Goal: Task Accomplishment & Management: Manage account settings

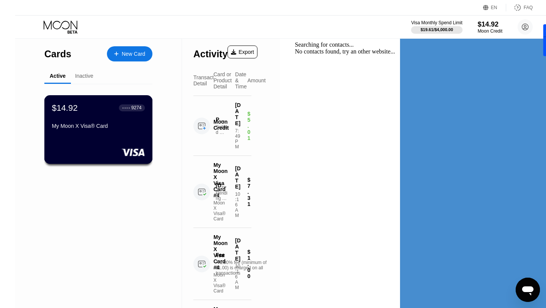
click at [66, 127] on div "My Moon X Visa® Card" at bounding box center [98, 126] width 93 height 6
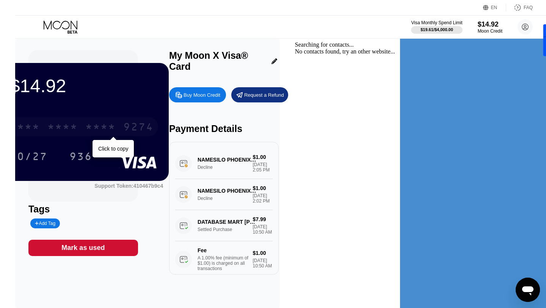
click at [78, 129] on div "* * * *" at bounding box center [62, 128] width 30 height 12
click at [45, 25] on icon at bounding box center [61, 26] width 35 height 13
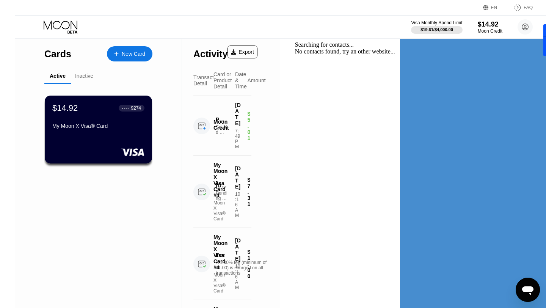
click at [75, 77] on div "Inactive" at bounding box center [84, 76] width 18 height 6
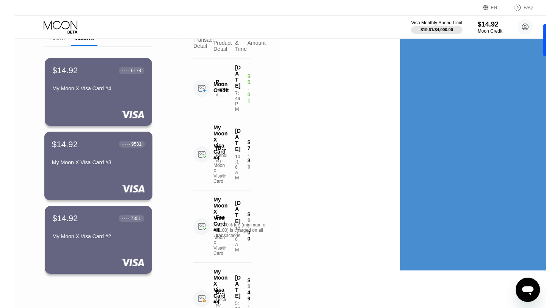
scroll to position [53, 0]
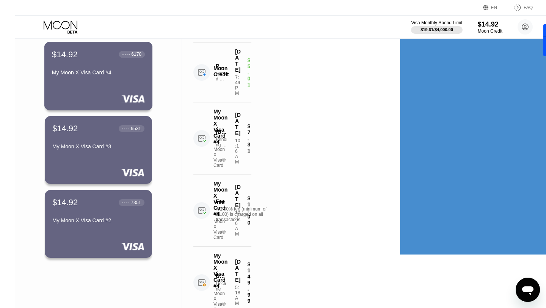
click at [77, 82] on div "$14.92 ● ● ● ● 6178 My Moon X Visa Card #4" at bounding box center [98, 76] width 108 height 69
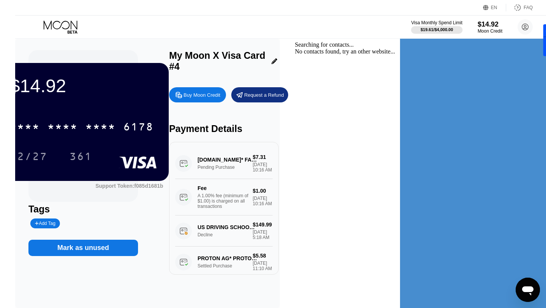
click at [109, 247] on div "Mark as unused" at bounding box center [83, 247] width 52 height 9
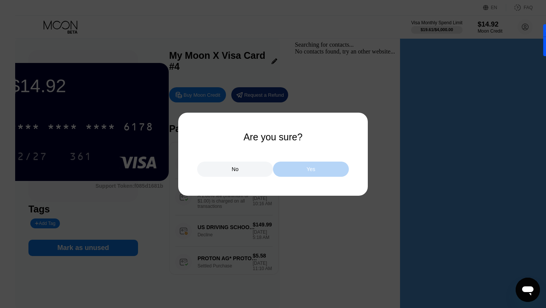
click at [314, 164] on div "Yes" at bounding box center [311, 169] width 76 height 15
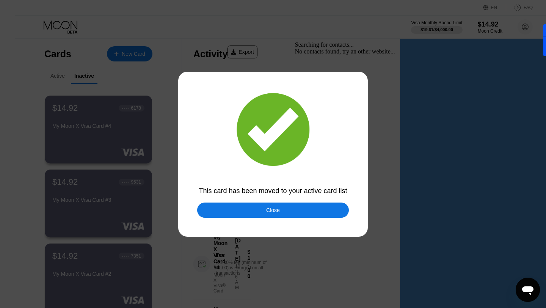
click at [267, 210] on div "Close" at bounding box center [273, 210] width 14 height 6
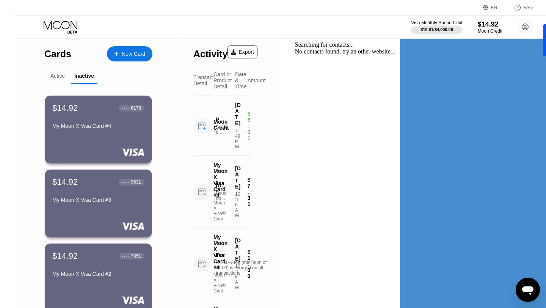
click at [50, 77] on div "Active" at bounding box center [57, 76] width 14 height 6
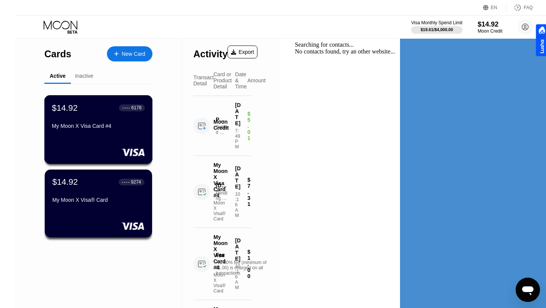
click at [75, 146] on div "$14.92 ● ● ● ● 6178 My Moon X Visa Card #4" at bounding box center [98, 129] width 108 height 69
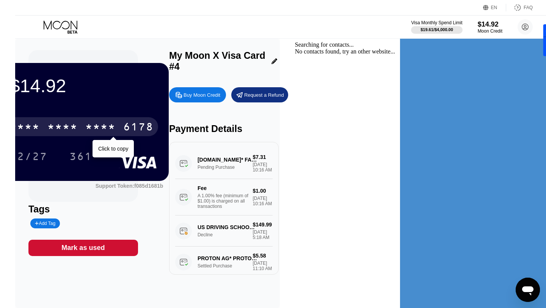
click at [78, 126] on div "* * * *" at bounding box center [62, 128] width 30 height 12
click at [78, 125] on div "6500" at bounding box center [62, 128] width 30 height 12
